Goal: Check status: Check status

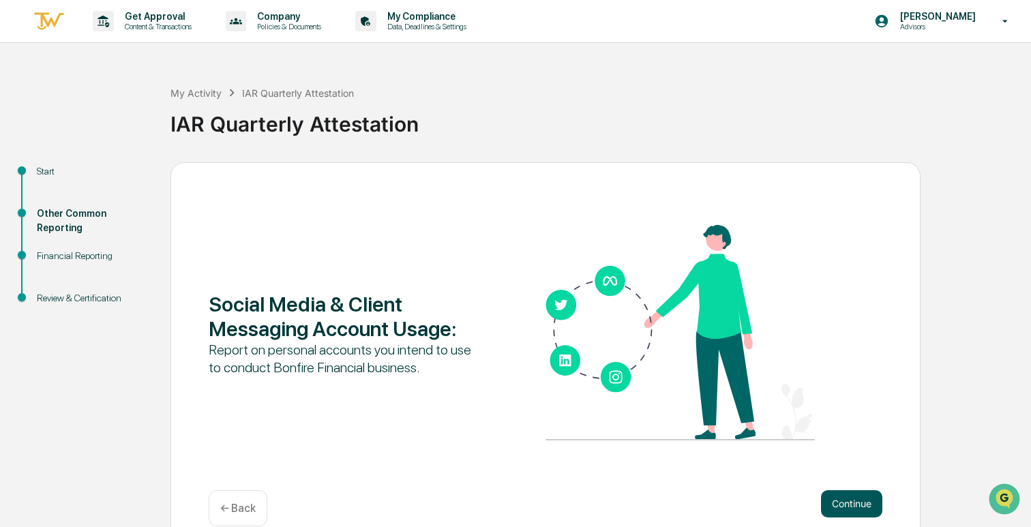
click at [852, 502] on button "Continue" at bounding box center [851, 503] width 61 height 27
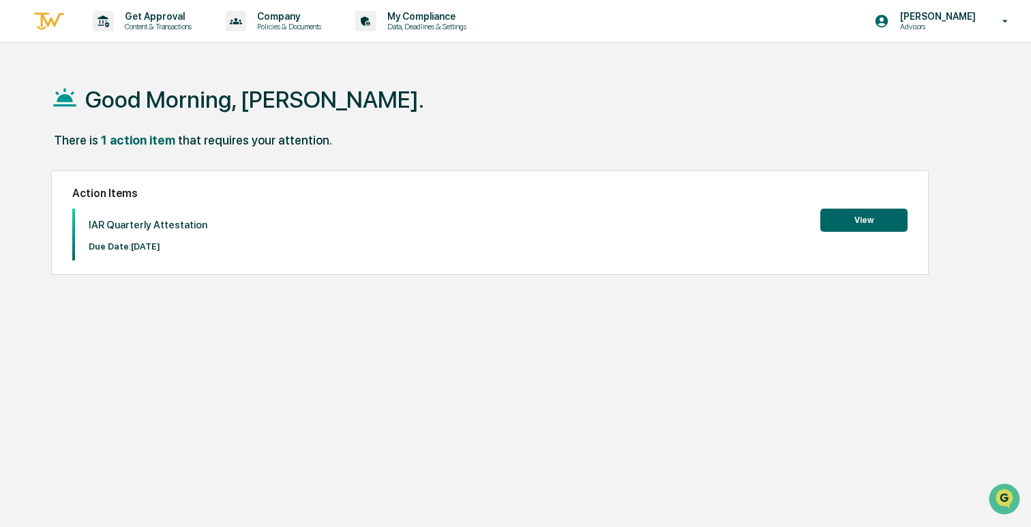
click at [868, 218] on button "View" at bounding box center [863, 220] width 87 height 23
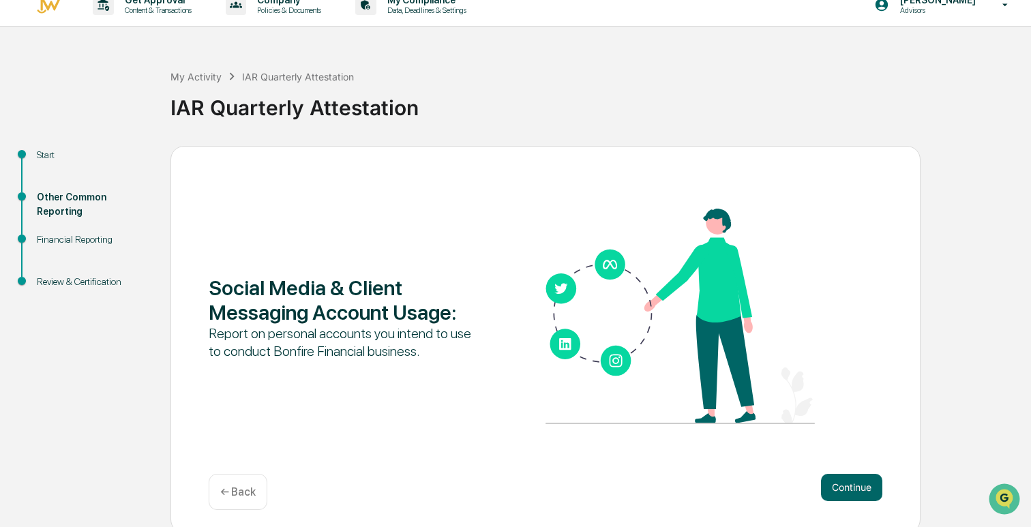
scroll to position [23, 0]
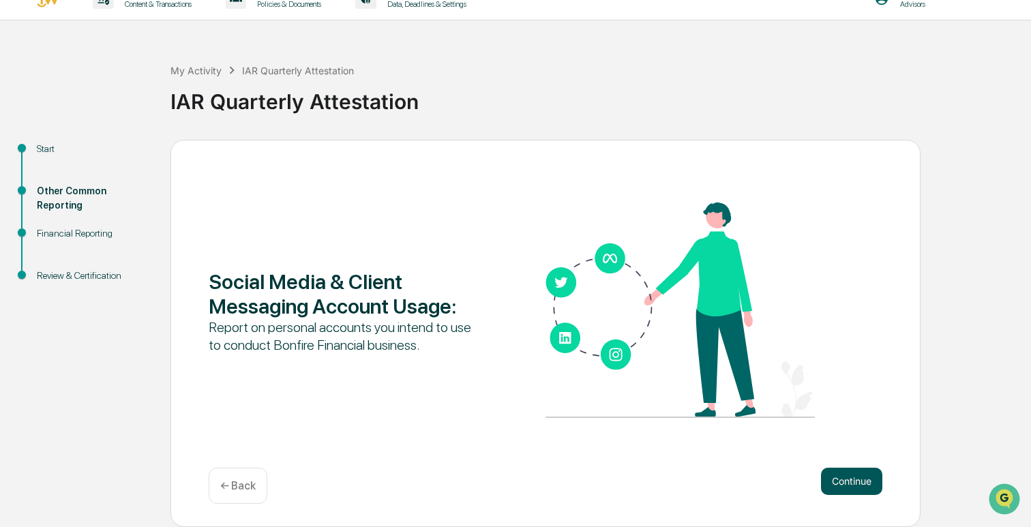
click at [863, 482] on button "Continue" at bounding box center [851, 481] width 61 height 27
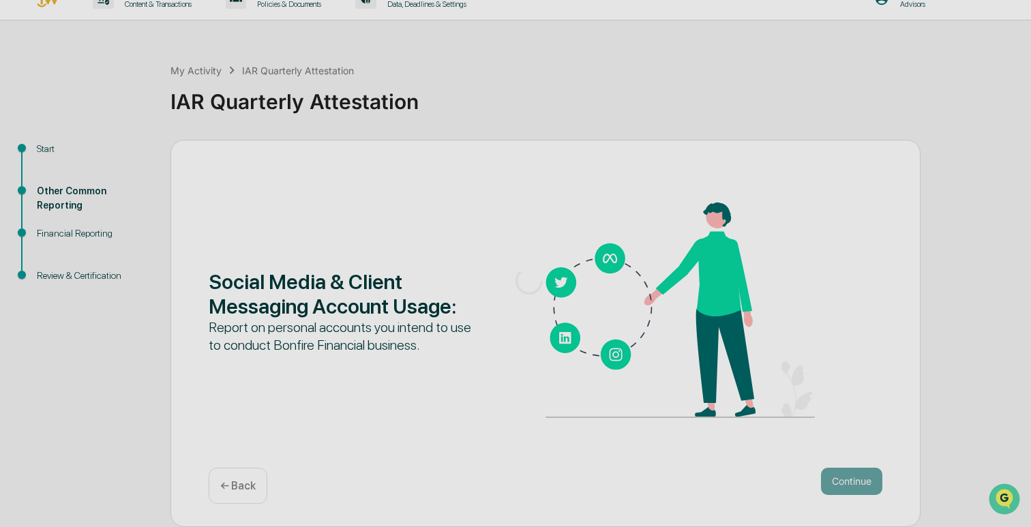
scroll to position [0, 0]
